Goal: Task Accomplishment & Management: Use online tool/utility

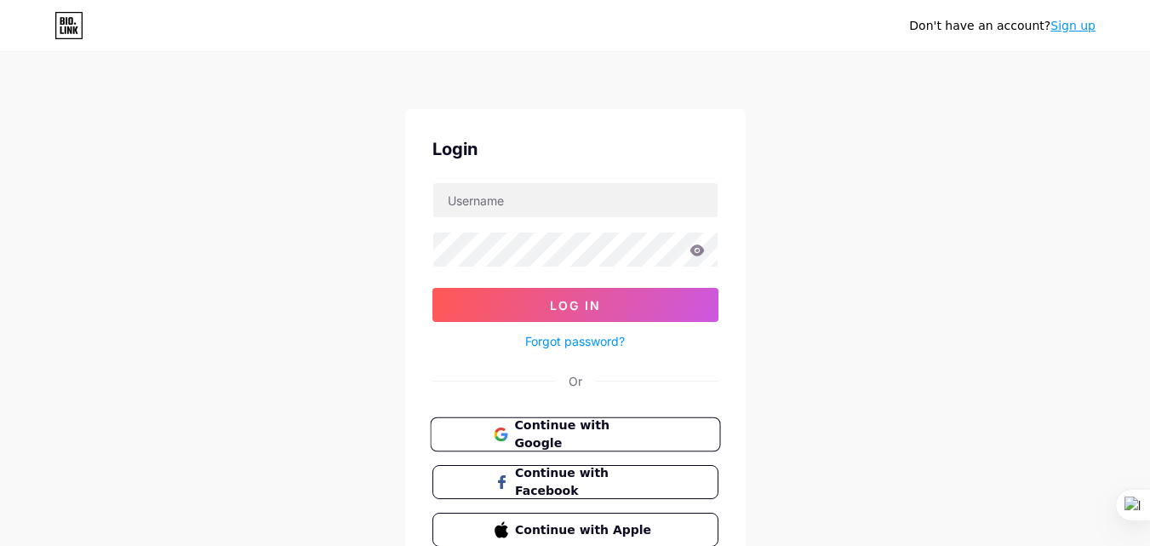
click at [560, 441] on span "Continue with Google" at bounding box center [585, 434] width 142 height 37
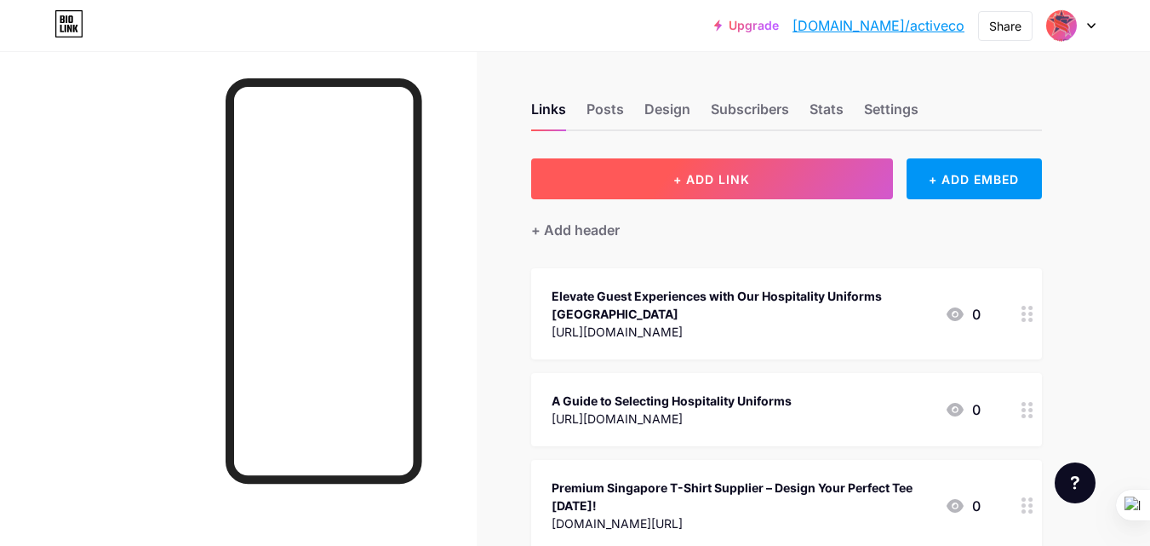
click at [679, 189] on button "+ ADD LINK" at bounding box center [712, 178] width 362 height 41
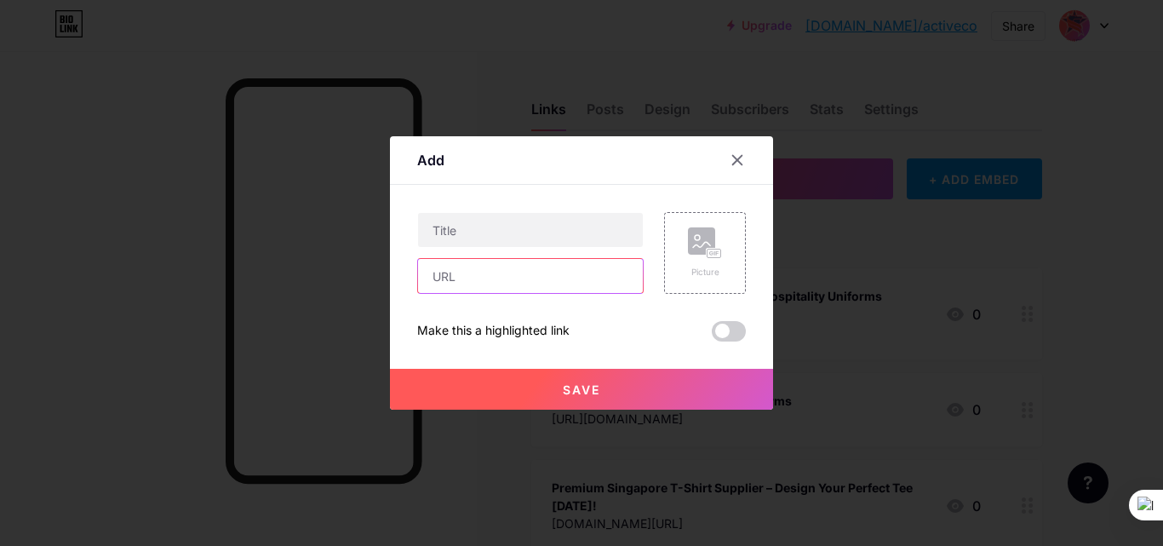
click at [527, 264] on input "text" at bounding box center [530, 276] width 225 height 34
paste input "[URL][DOMAIN_NAME]"
type input "[URL][DOMAIN_NAME]"
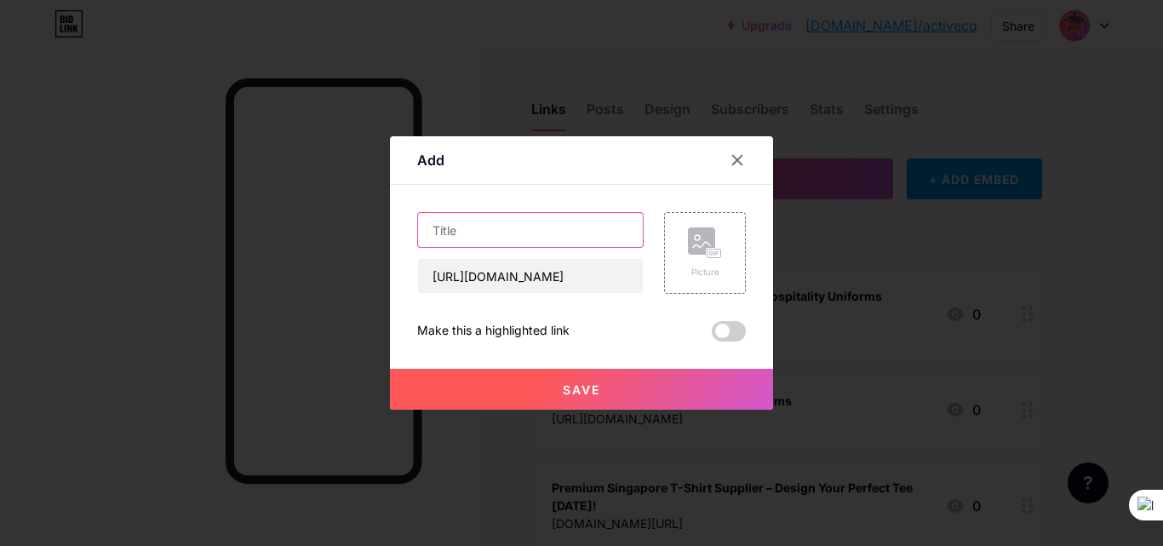
scroll to position [0, 0]
click at [509, 228] on input "text" at bounding box center [530, 230] width 225 height 34
click at [464, 237] on input "text" at bounding box center [530, 230] width 225 height 34
paste input "Customized Jacket Singapore – Style, Branding and Functionality with ActiveCool…"
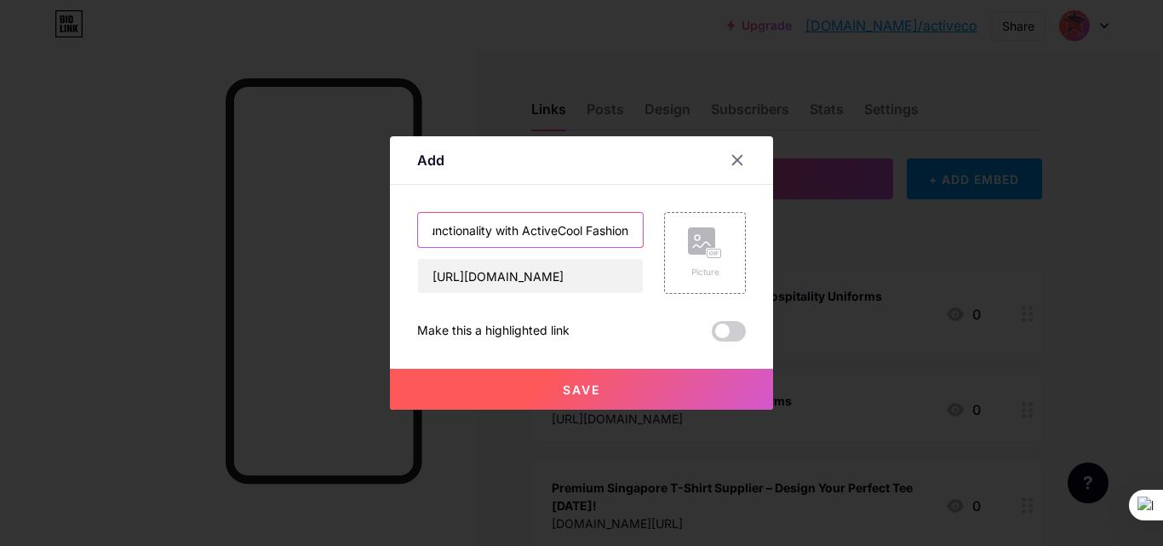
type input "Customized Jacket Singapore – Style, Branding and Functionality with ActiveCool…"
click at [518, 392] on button "Save" at bounding box center [581, 389] width 383 height 41
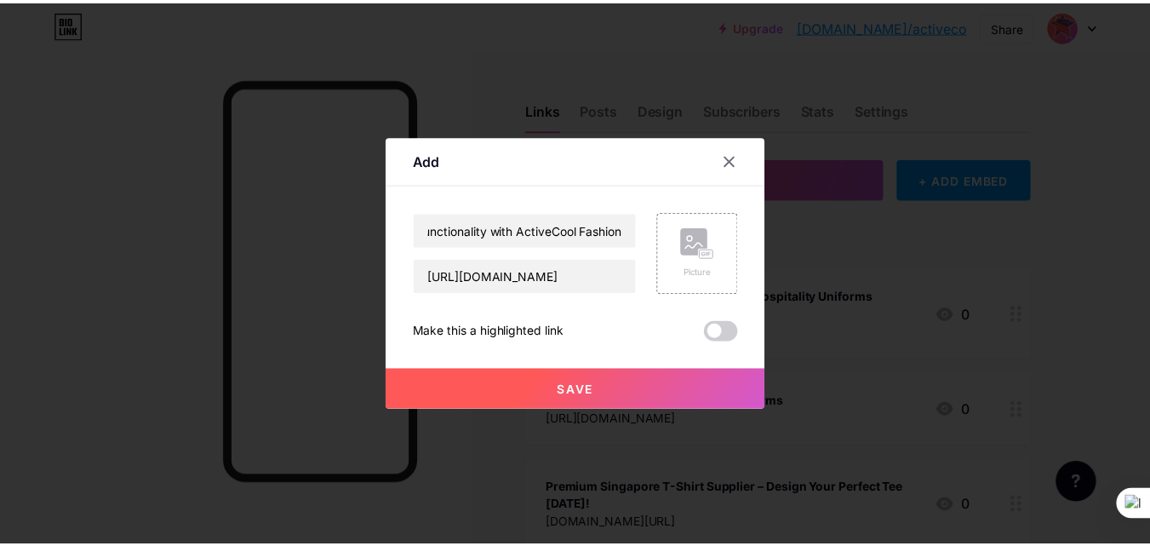
scroll to position [0, 0]
